Goal: Transaction & Acquisition: Purchase product/service

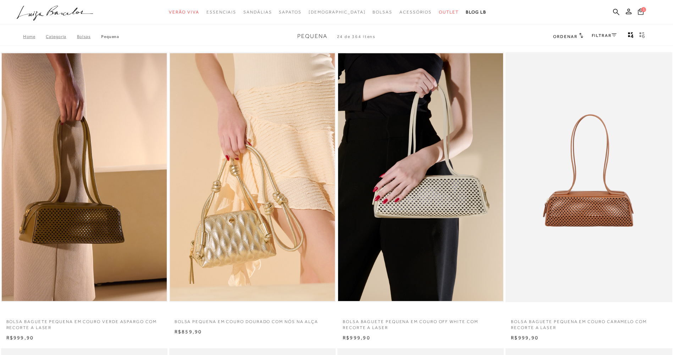
click at [643, 15] on icon at bounding box center [641, 11] width 6 height 6
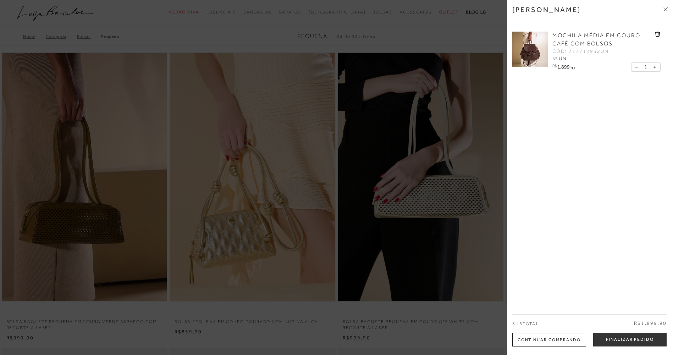
click at [570, 42] on span "MOCHILA MÉDIA EM COURO CAFÉ COM BOLSOS" at bounding box center [597, 39] width 88 height 15
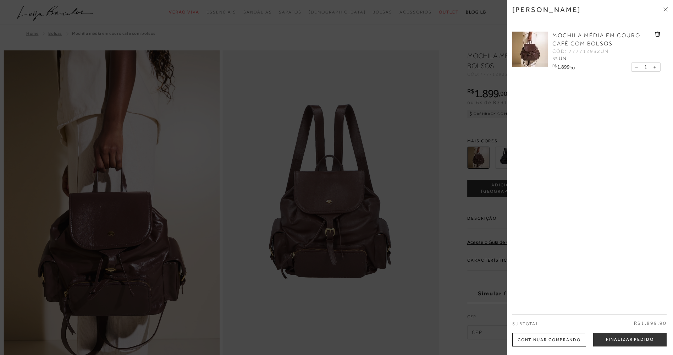
click at [387, 40] on div at bounding box center [336, 177] width 673 height 355
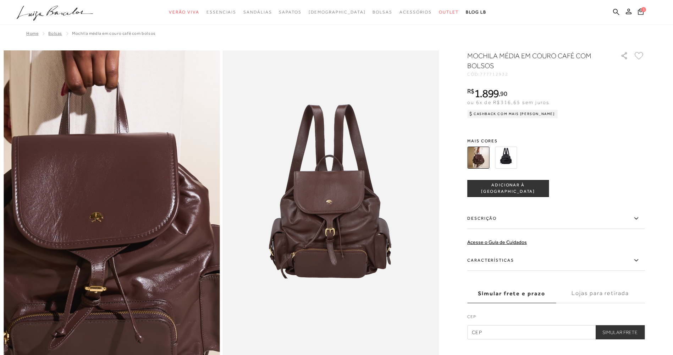
scroll to position [36, 0]
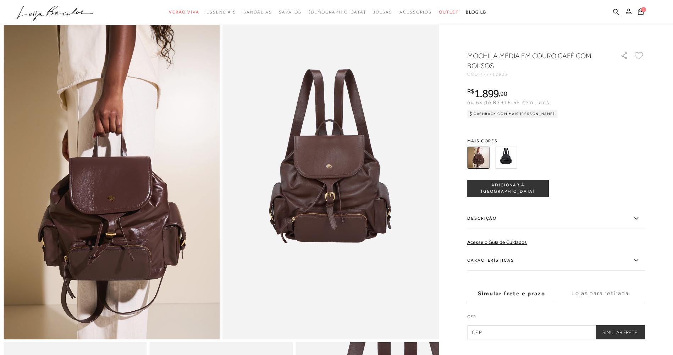
click at [510, 157] on img at bounding box center [506, 158] width 22 height 22
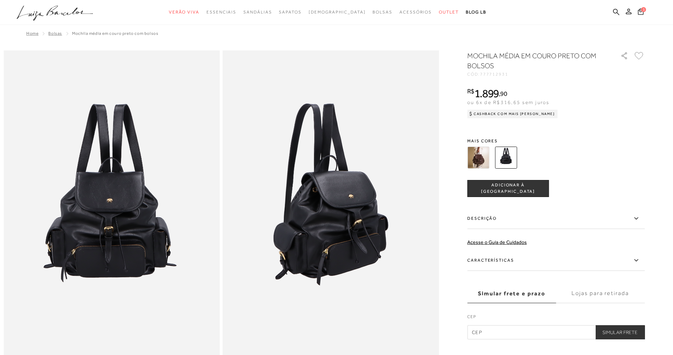
click at [483, 158] on img at bounding box center [479, 158] width 22 height 22
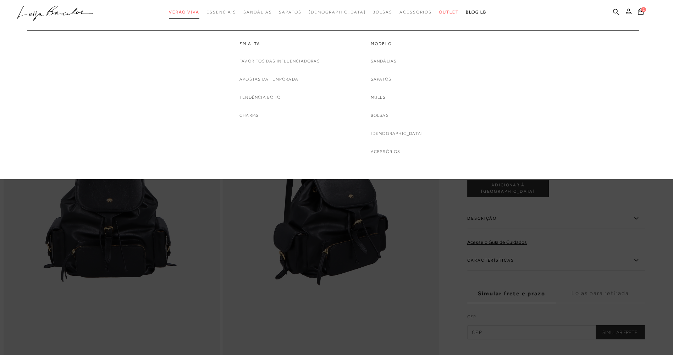
click at [200, 11] on span "Verão Viva" at bounding box center [184, 12] width 31 height 5
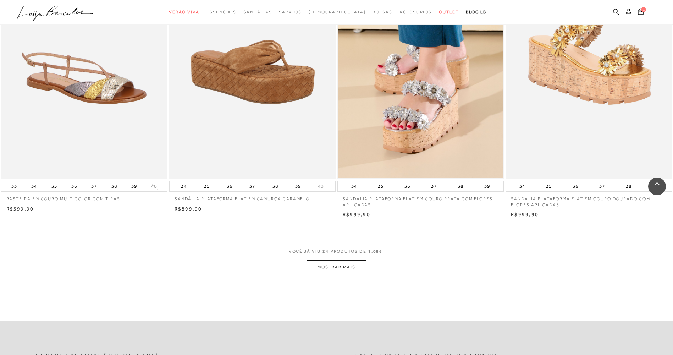
scroll to position [1633, 0]
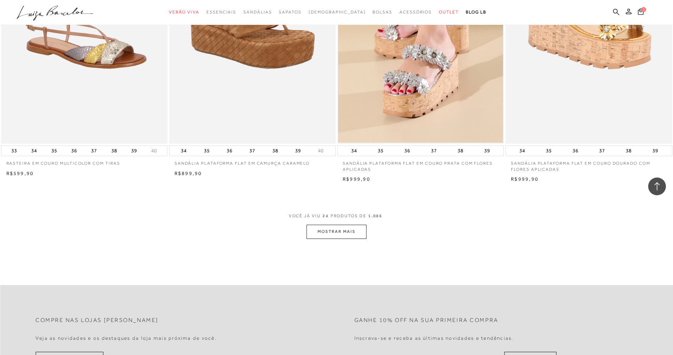
click at [338, 232] on button "MOSTRAR MAIS" at bounding box center [337, 232] width 60 height 14
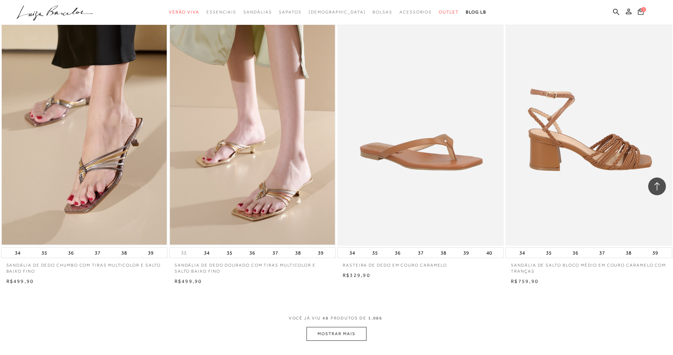
scroll to position [3444, 0]
